Goal: Information Seeking & Learning: Learn about a topic

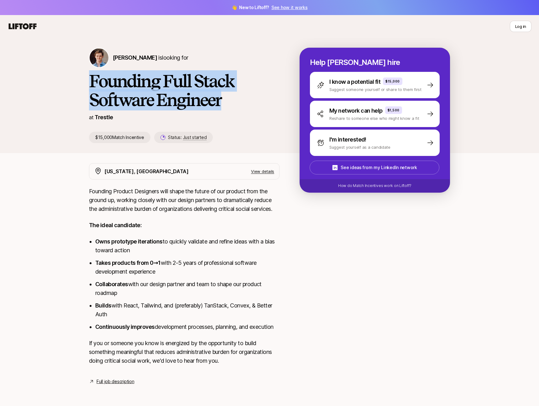
drag, startPoint x: 90, startPoint y: 78, endPoint x: 215, endPoint y: 110, distance: 129.2
click at [213, 110] on div "[PERSON_NAME] is looking for Founding Full Stack Software Engineer at Trestle $…" at bounding box center [270, 100] width 376 height 105
click at [215, 110] on div "[PERSON_NAME] is looking for Founding Full Stack Software Engineer at Trestle $…" at bounding box center [194, 95] width 211 height 95
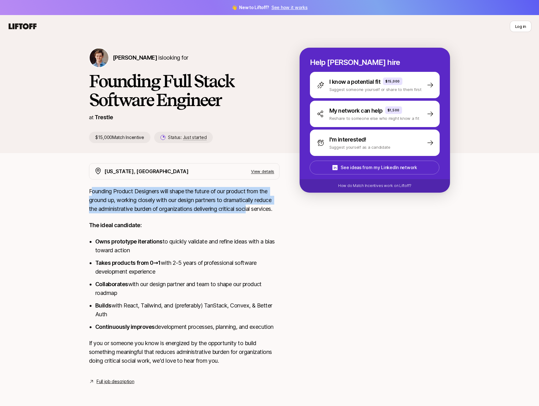
drag, startPoint x: 92, startPoint y: 189, endPoint x: 252, endPoint y: 209, distance: 161.5
click at [251, 208] on p "Founding Product Designers will shape the future of our product from the ground…" at bounding box center [184, 200] width 191 height 26
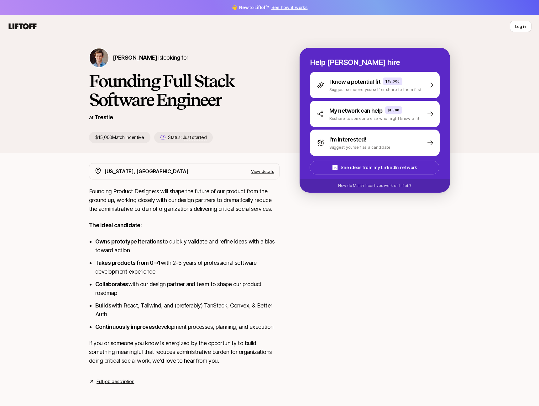
click at [252, 209] on p "Founding Product Designers will shape the future of our product from the ground…" at bounding box center [184, 200] width 191 height 26
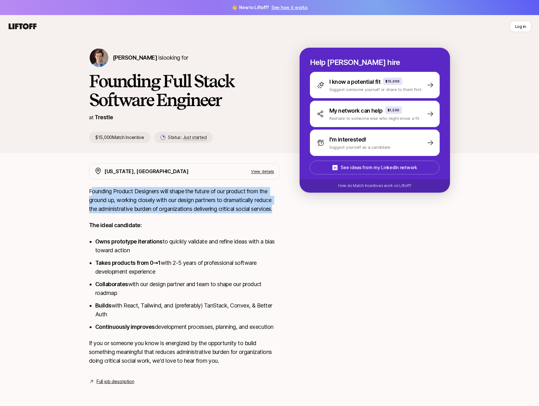
drag, startPoint x: 280, startPoint y: 209, endPoint x: 91, endPoint y: 191, distance: 190.2
click at [91, 191] on div "[US_STATE], [GEOGRAPHIC_DATA] View details Founding Product Designers will shap…" at bounding box center [270, 274] width 376 height 222
click at [91, 191] on p "Founding Product Designers will shape the future of our product from the ground…" at bounding box center [184, 200] width 191 height 26
drag, startPoint x: 87, startPoint y: 192, endPoint x: 284, endPoint y: 207, distance: 197.8
click at [284, 207] on div "[US_STATE], [GEOGRAPHIC_DATA] View details Founding Product Designers will shap…" at bounding box center [270, 274] width 376 height 222
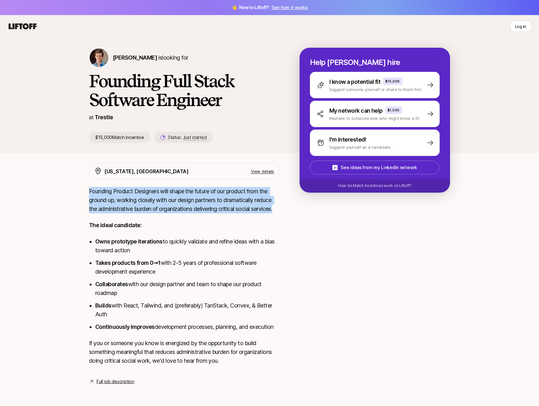
click at [284, 207] on div "[US_STATE], [GEOGRAPHIC_DATA] View details Founding Product Designers will shap…" at bounding box center [270, 274] width 376 height 222
drag, startPoint x: 272, startPoint y: 207, endPoint x: 76, endPoint y: 193, distance: 196.5
click at [76, 193] on div "[PERSON_NAME] is looking for Founding Full Stack Software Engineer at Trestle $…" at bounding box center [269, 219] width 539 height 363
drag, startPoint x: 76, startPoint y: 193, endPoint x: 289, endPoint y: 215, distance: 214.1
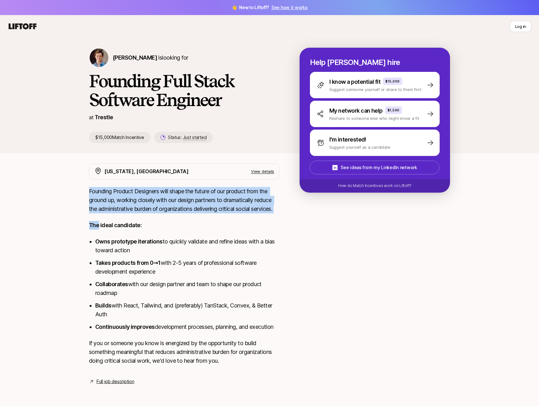
click at [289, 215] on div "[PERSON_NAME] is looking for Founding Full Stack Software Engineer at Trestle $…" at bounding box center [269, 219] width 539 height 363
click at [289, 215] on div "[US_STATE], [GEOGRAPHIC_DATA] View details Founding Product Designers will shap…" at bounding box center [270, 274] width 376 height 222
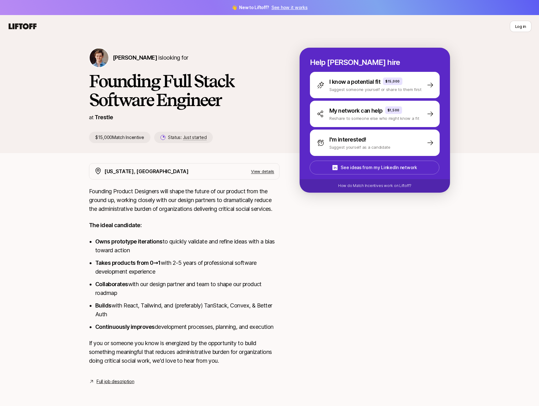
drag, startPoint x: 122, startPoint y: 315, endPoint x: 86, endPoint y: 239, distance: 85.0
click at [86, 239] on div "[US_STATE], [GEOGRAPHIC_DATA] View details Founding Product Designers will shap…" at bounding box center [270, 274] width 376 height 222
click at [86, 238] on div "[US_STATE], [GEOGRAPHIC_DATA] View details Founding Product Designers will shap…" at bounding box center [270, 274] width 376 height 222
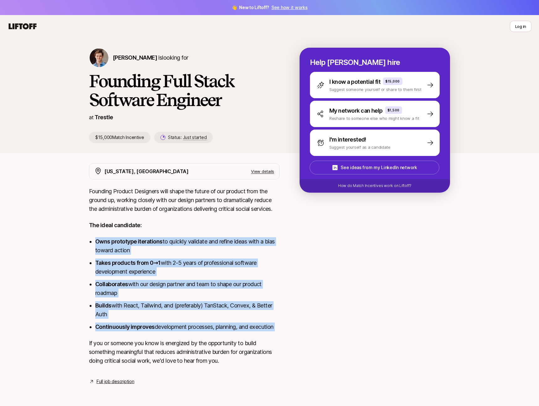
drag, startPoint x: 86, startPoint y: 238, endPoint x: 281, endPoint y: 323, distance: 212.3
click at [281, 323] on div "[US_STATE], [GEOGRAPHIC_DATA] View details Founding Product Designers will shap…" at bounding box center [270, 274] width 376 height 222
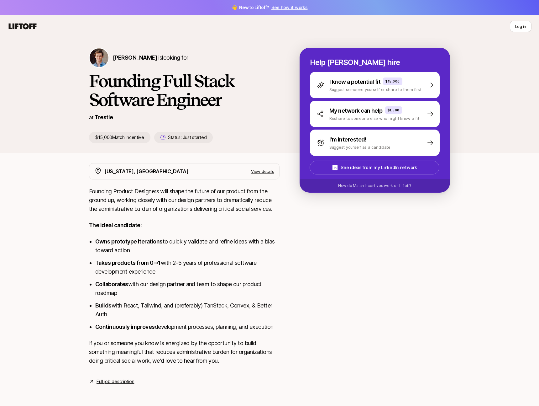
click at [281, 323] on div "[US_STATE], [GEOGRAPHIC_DATA] View details Founding Product Designers will shap…" at bounding box center [270, 274] width 376 height 222
click at [111, 249] on li "Owns prototype iterations to quickly validate and refine ideas with a bias towa…" at bounding box center [187, 246] width 184 height 18
